Goal: Task Accomplishment & Management: Complete application form

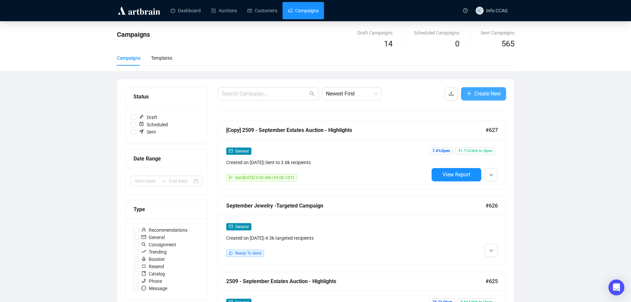
click at [481, 95] on span "Create New" at bounding box center [488, 93] width 27 height 8
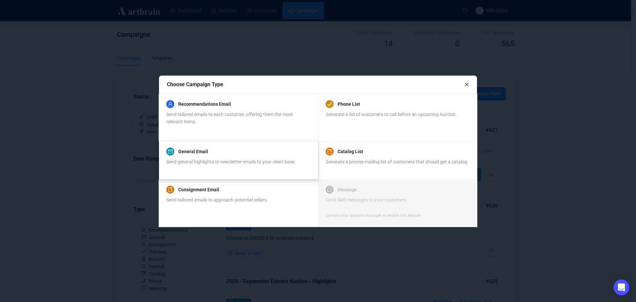
click at [227, 153] on div "General Email" at bounding box center [231, 151] width 130 height 8
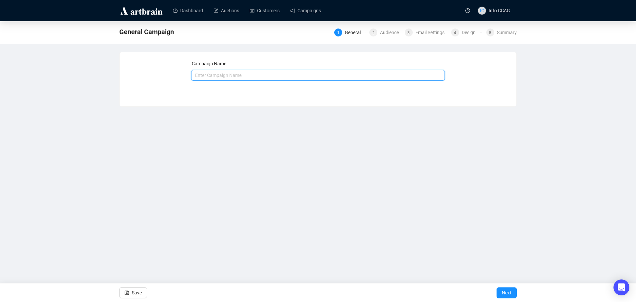
click at [225, 77] on input "text" at bounding box center [318, 75] width 254 height 11
type input "Staff Picks"
click at [509, 290] on span "Next" at bounding box center [507, 292] width 10 height 19
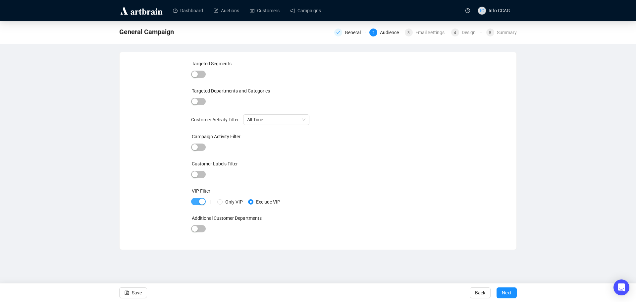
click at [197, 203] on span "button" at bounding box center [198, 201] width 15 height 7
click at [201, 147] on span "button" at bounding box center [198, 147] width 15 height 7
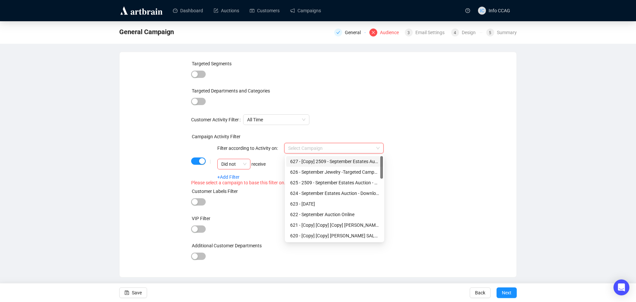
click at [357, 148] on input "search" at bounding box center [331, 148] width 86 height 10
click at [348, 213] on div "622 - September Auction Online" at bounding box center [334, 214] width 89 height 7
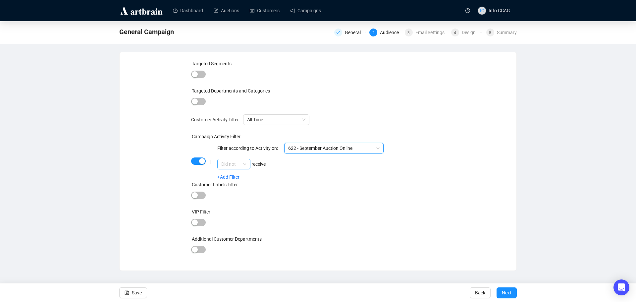
click at [247, 163] on span "Did not" at bounding box center [233, 164] width 25 height 10
click at [240, 176] on div "Did" at bounding box center [234, 177] width 23 height 7
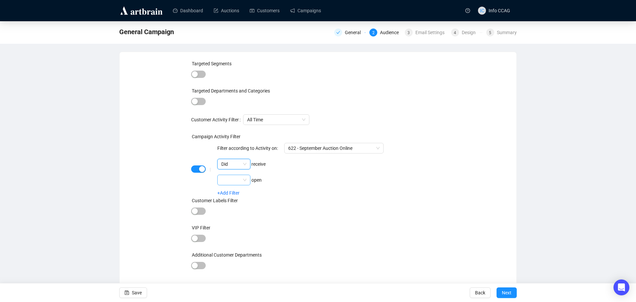
click at [247, 181] on div at bounding box center [233, 180] width 33 height 11
click at [240, 192] on div "Did" at bounding box center [234, 193] width 23 height 7
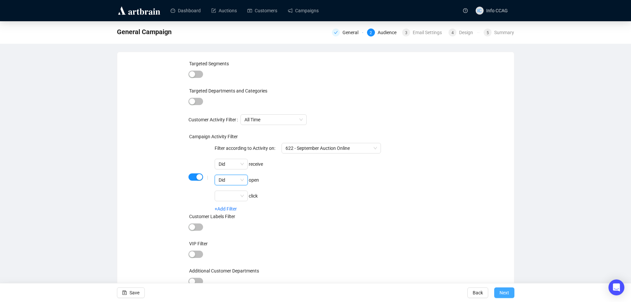
click at [501, 297] on span "Next" at bounding box center [505, 292] width 10 height 19
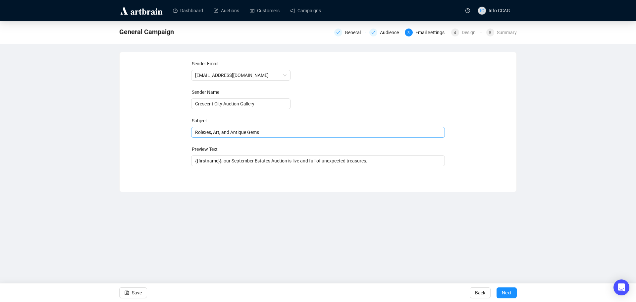
click at [263, 131] on span "Rolexes, Art, and Antique Gems" at bounding box center [318, 132] width 254 height 5
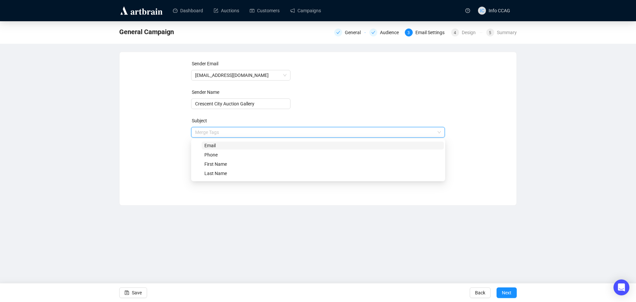
click at [263, 131] on input "search" at bounding box center [315, 132] width 240 height 10
click at [404, 106] on form "Sender Email [EMAIL_ADDRESS][DOMAIN_NAME] Sender Name Crescent City Auction Gal…" at bounding box center [318, 119] width 254 height 119
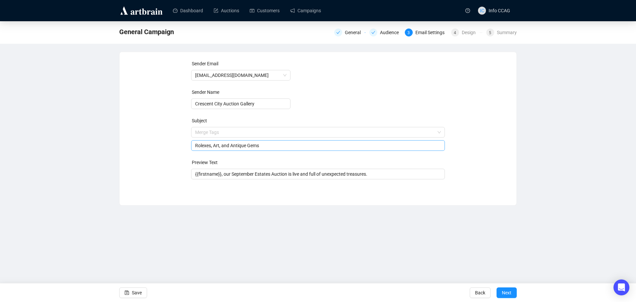
click at [266, 146] on input "Rolexes, Art, and Antique Gems" at bounding box center [318, 145] width 246 height 7
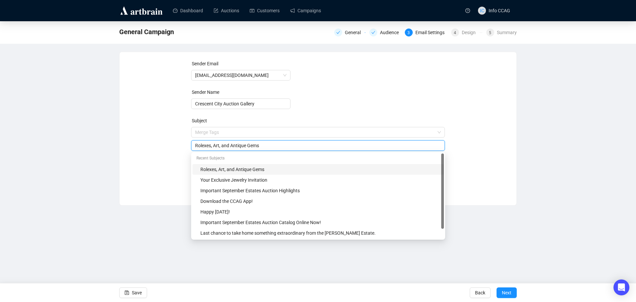
drag, startPoint x: 266, startPoint y: 146, endPoint x: 177, endPoint y: 145, distance: 89.2
click at [177, 145] on div "Sender Email [EMAIL_ADDRESS][DOMAIN_NAME] Sender Name Crescent City Auction Gal…" at bounding box center [318, 123] width 381 height 127
type input "Inside Scoop: What We're Loving This Auction"
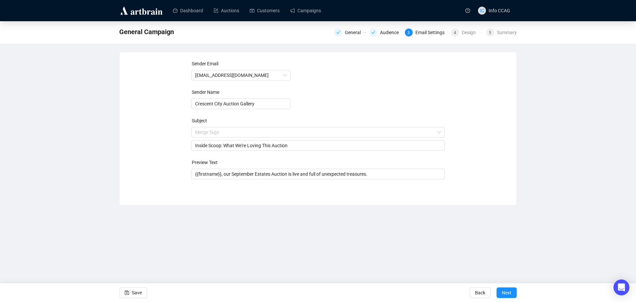
click at [318, 111] on form "Sender Email [EMAIL_ADDRESS][DOMAIN_NAME] Sender Name Crescent City Auction Gal…" at bounding box center [318, 119] width 254 height 119
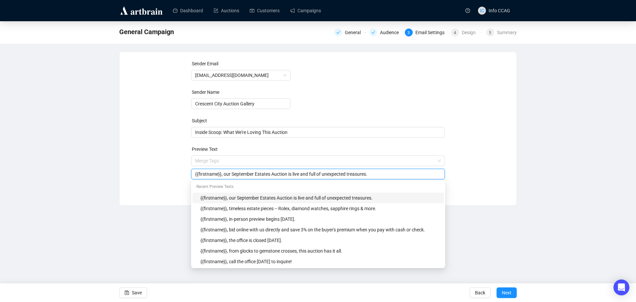
drag, startPoint x: 372, startPoint y: 174, endPoint x: 223, endPoint y: 176, distance: 148.2
click at [223, 176] on input "{{firstname}}, our September Estates Auction is live and full of unexpected tre…" at bounding box center [318, 173] width 246 height 7
type input "{{firstname}}, these are the pieces we'd take home ourselves, handpicked by the…"
click at [457, 139] on div "Sender Email [EMAIL_ADDRESS][DOMAIN_NAME] Sender Name Crescent City Auction Gal…" at bounding box center [318, 123] width 381 height 127
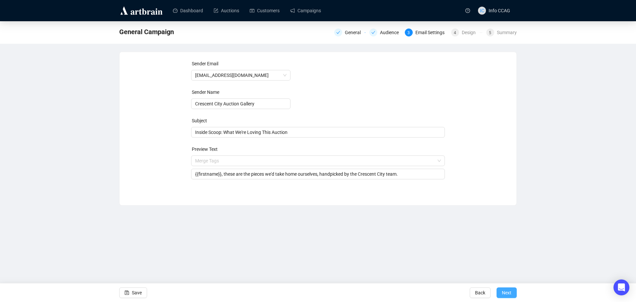
click at [505, 293] on span "Next" at bounding box center [507, 292] width 10 height 19
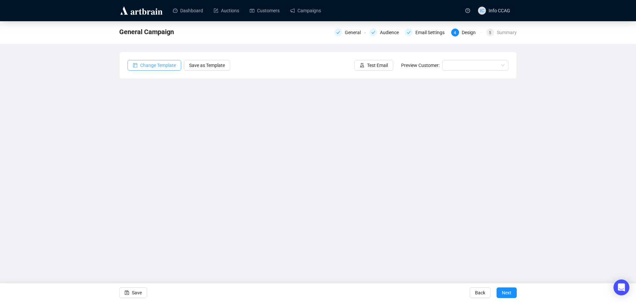
click at [151, 65] on span "Change Template" at bounding box center [158, 65] width 36 height 7
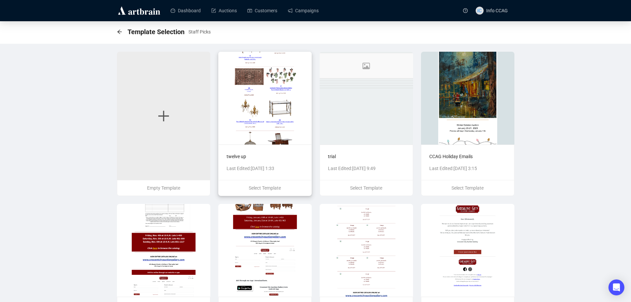
click at [267, 111] on img at bounding box center [264, 98] width 93 height 93
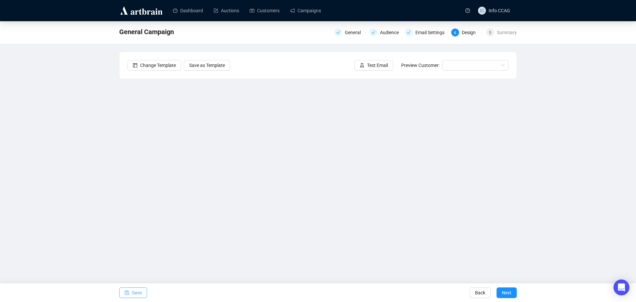
click at [142, 294] on button "Save" at bounding box center [133, 292] width 28 height 11
click at [142, 292] on button "Save" at bounding box center [133, 292] width 28 height 11
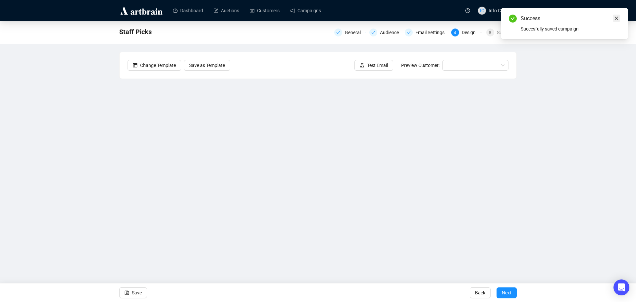
click at [618, 18] on icon "close" at bounding box center [616, 18] width 5 height 5
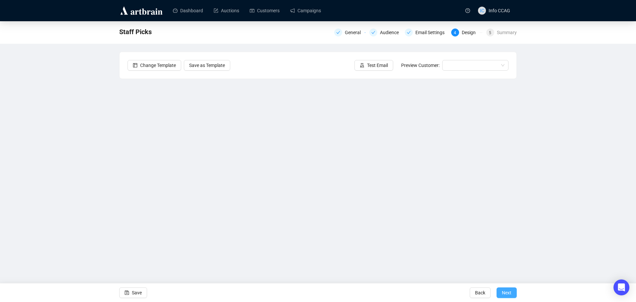
click at [504, 294] on span "Next" at bounding box center [507, 292] width 10 height 19
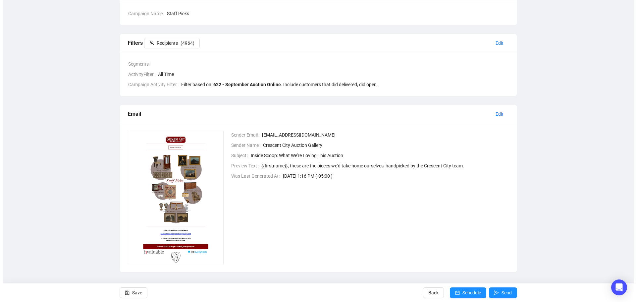
scroll to position [72, 0]
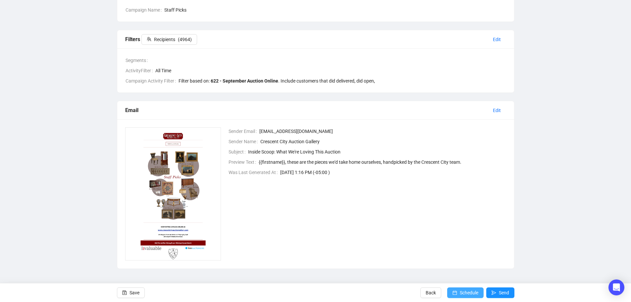
click at [477, 290] on span "Schedule" at bounding box center [469, 292] width 19 height 19
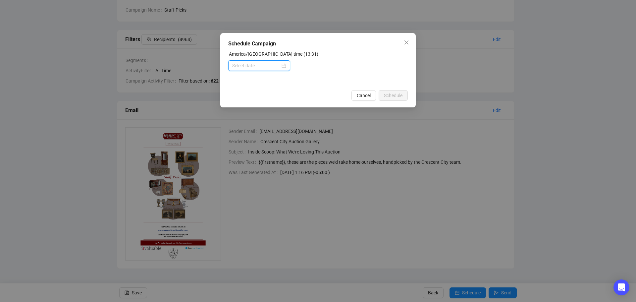
click at [270, 65] on input at bounding box center [256, 65] width 48 height 7
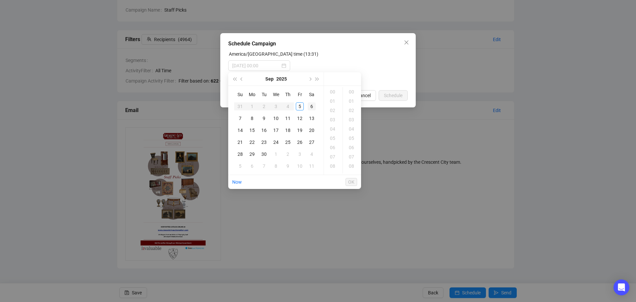
click at [311, 105] on div "6" at bounding box center [312, 106] width 8 height 8
click at [332, 141] on div "09" at bounding box center [333, 142] width 16 height 9
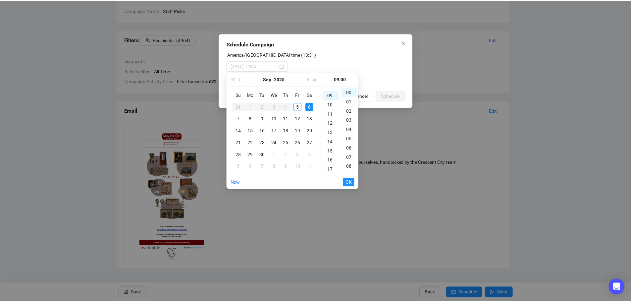
scroll to position [84, 0]
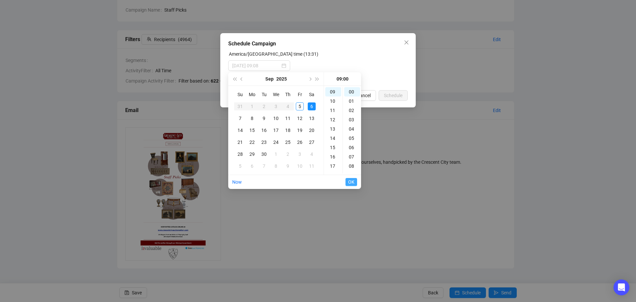
type input "[DATE] 09:00"
click at [352, 183] on span "OK" at bounding box center [351, 182] width 6 height 13
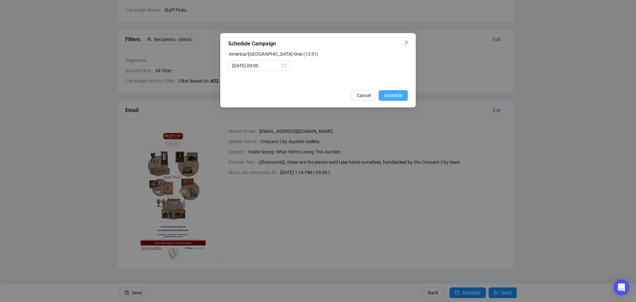
click at [393, 95] on span "Schedule" at bounding box center [393, 95] width 19 height 7
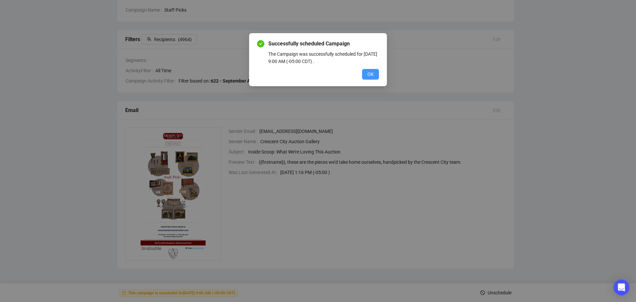
click at [371, 75] on span "OK" at bounding box center [371, 74] width 6 height 7
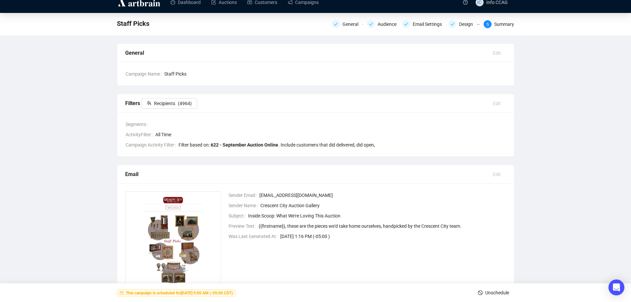
scroll to position [0, 0]
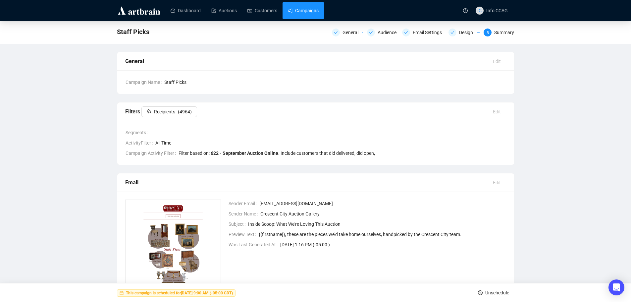
click at [304, 12] on link "Campaigns" at bounding box center [303, 10] width 31 height 17
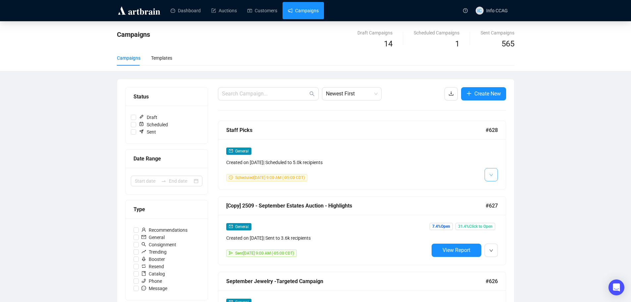
click at [488, 174] on button "button" at bounding box center [491, 174] width 13 height 13
click at [501, 210] on span "Duplicate" at bounding box center [507, 209] width 19 height 5
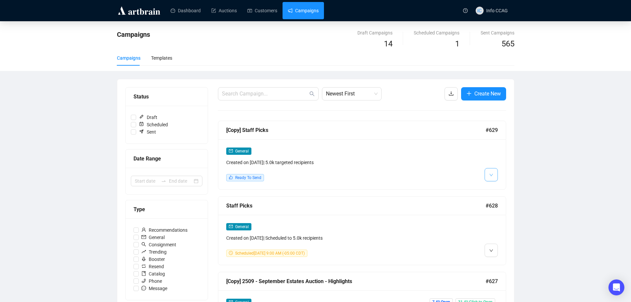
click at [495, 175] on button "button" at bounding box center [491, 174] width 13 height 13
click at [492, 187] on img at bounding box center [492, 188] width 5 height 5
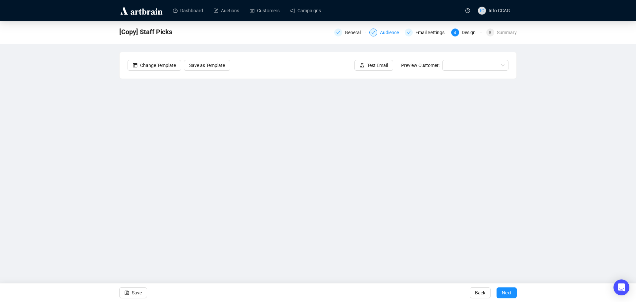
click at [381, 34] on div "Audience" at bounding box center [391, 33] width 23 height 8
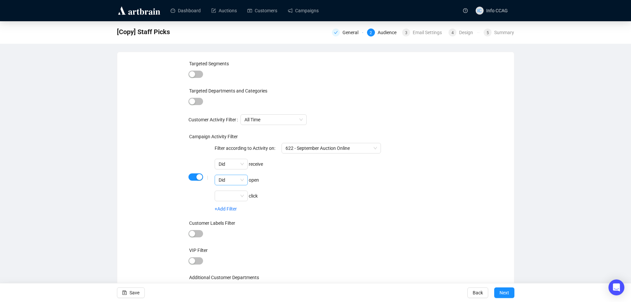
click at [244, 179] on span "Did" at bounding box center [231, 180] width 25 height 10
click at [236, 204] on div "Did not" at bounding box center [231, 203] width 23 height 7
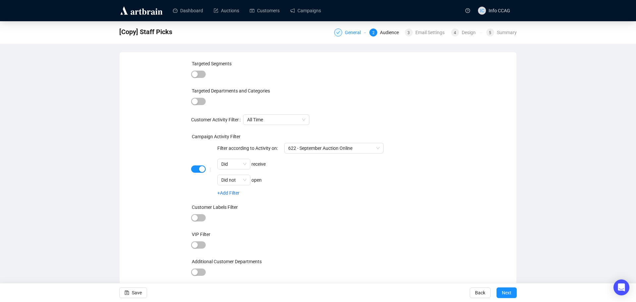
click at [351, 32] on div "General" at bounding box center [355, 33] width 20 height 8
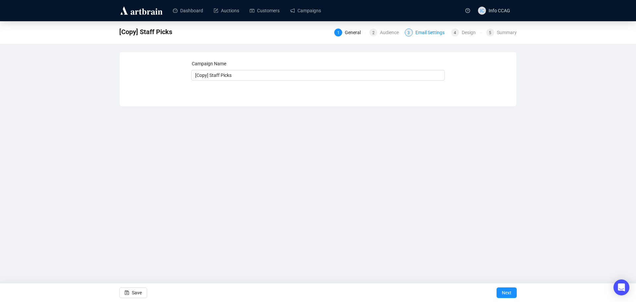
click at [421, 33] on div "Email Settings" at bounding box center [432, 33] width 33 height 8
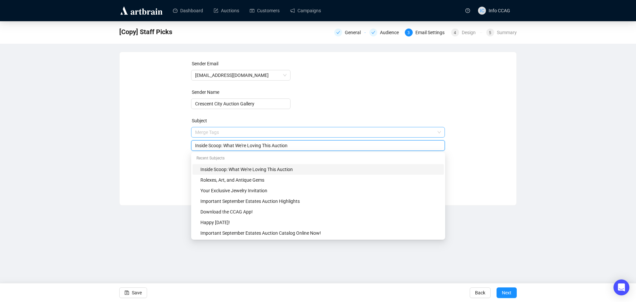
drag, startPoint x: 296, startPoint y: 132, endPoint x: 204, endPoint y: 135, distance: 92.2
click at [204, 135] on span "Merge Tags Inside Scoop: What We're Loving This Auction" at bounding box center [318, 139] width 254 height 19
click at [299, 143] on input "Inside Scoop: What We're Loving This Auction" at bounding box center [318, 145] width 246 height 7
drag, startPoint x: 298, startPoint y: 146, endPoint x: 193, endPoint y: 147, distance: 105.4
click at [193, 147] on div "Inside Scoop: What We're Loving This Auction" at bounding box center [318, 145] width 254 height 11
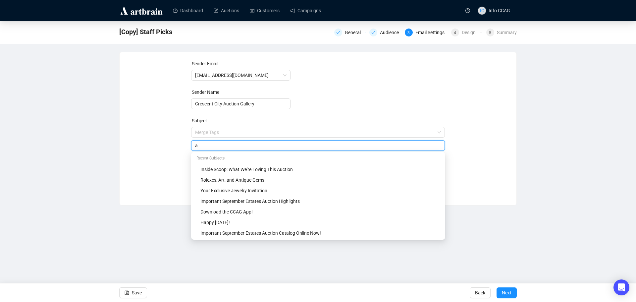
type input "a"
drag, startPoint x: 325, startPoint y: 146, endPoint x: 181, endPoint y: 147, distance: 144.5
click at [181, 147] on div "Sender Email [EMAIL_ADDRESS][DOMAIN_NAME] Sender Name Crescent City Auction Gal…" at bounding box center [318, 123] width 381 height 127
type input "From Tiger Print to Empire Cabinets -- Staff Favorites Inside"
click at [342, 99] on form "Sender Email [EMAIL_ADDRESS][DOMAIN_NAME] Sender Name Crescent City Auction Gal…" at bounding box center [318, 119] width 254 height 119
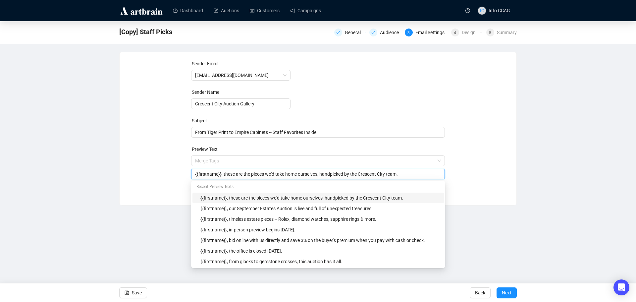
drag, startPoint x: 406, startPoint y: 175, endPoint x: 222, endPoint y: 176, distance: 184.0
click at [222, 176] on input "{{firstname}}, these are the pieces we'd take home ourselves, handpicked by the…" at bounding box center [318, 173] width 246 height 7
type input "{{firstname}}, Curated by our team, these are the most interesting finds from t…"
click at [463, 165] on div "Sender Email [EMAIL_ADDRESS][DOMAIN_NAME] Sender Name Crescent City Auction Gal…" at bounding box center [318, 123] width 381 height 127
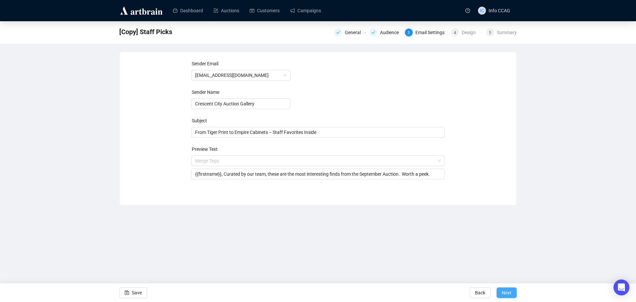
click at [510, 294] on span "Next" at bounding box center [507, 292] width 10 height 19
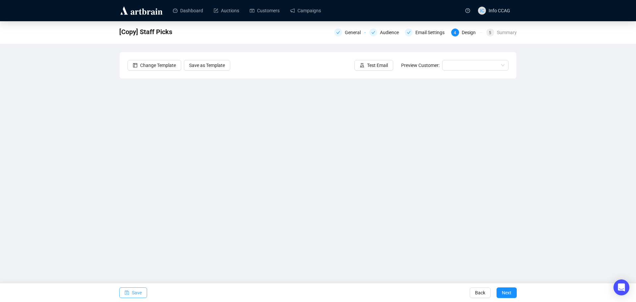
click at [132, 290] on button "Save" at bounding box center [133, 292] width 28 height 11
click at [509, 293] on span "Next" at bounding box center [507, 292] width 10 height 19
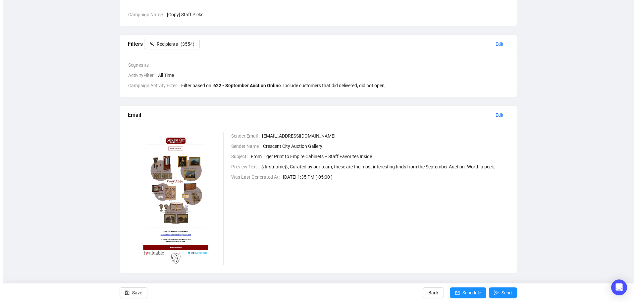
scroll to position [72, 0]
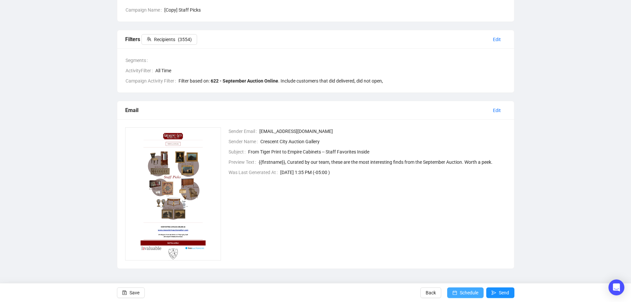
click at [461, 292] on span "Schedule" at bounding box center [469, 292] width 19 height 19
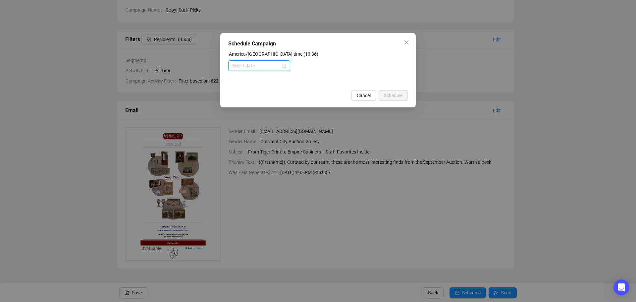
click at [256, 63] on input at bounding box center [256, 65] width 48 height 7
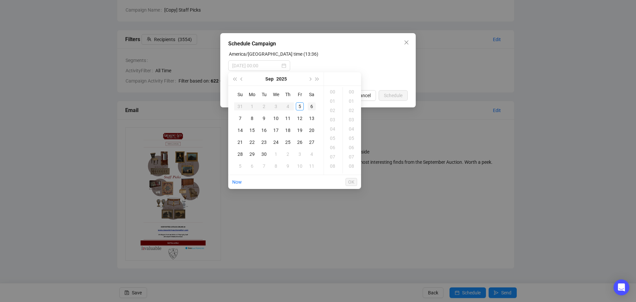
click at [311, 107] on div "6" at bounding box center [312, 106] width 8 height 8
click at [333, 108] on div "09" at bounding box center [333, 108] width 16 height 9
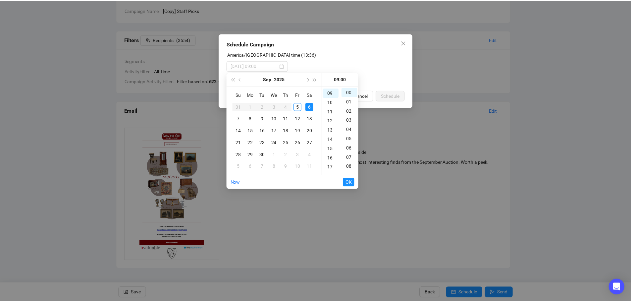
scroll to position [84, 0]
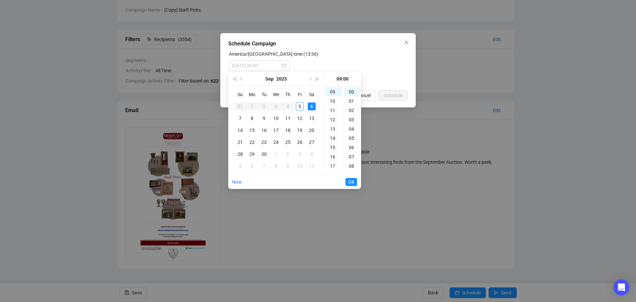
type input "[DATE] 09:00"
click at [354, 181] on span "OK" at bounding box center [351, 182] width 6 height 13
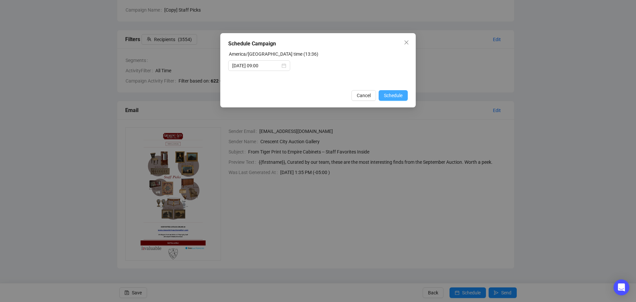
click at [397, 95] on span "Schedule" at bounding box center [393, 95] width 19 height 7
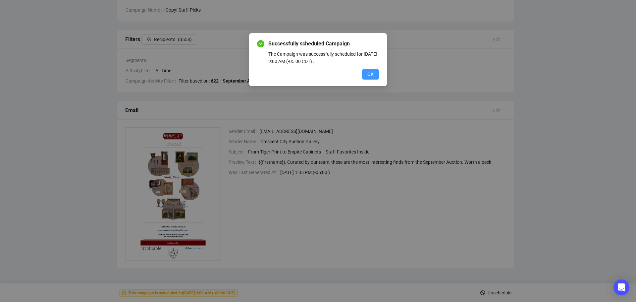
click at [370, 74] on span "OK" at bounding box center [371, 74] width 6 height 7
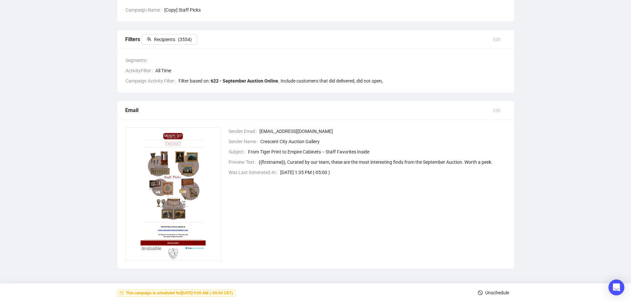
scroll to position [0, 0]
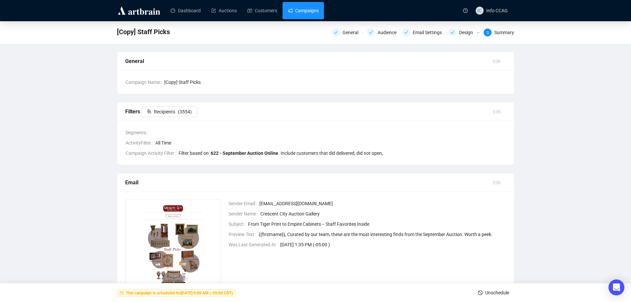
click at [299, 13] on link "Campaigns" at bounding box center [303, 10] width 31 height 17
